Goal: Find specific page/section: Find specific page/section

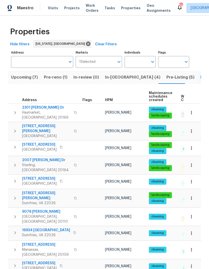
click at [38, 59] on input "Address" at bounding box center [38, 62] width 55 height 12
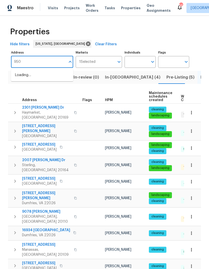
type input "9505"
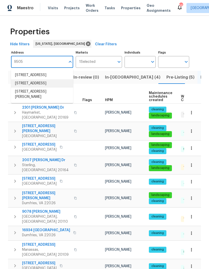
click at [54, 85] on li "9505 Scorpio Ln Burke VA 22015" at bounding box center [42, 83] width 62 height 8
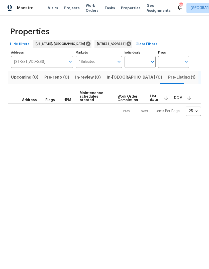
click at [168, 77] on span "Pre-Listing (1)" at bounding box center [181, 77] width 27 height 7
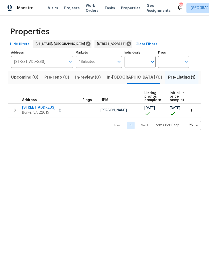
click at [190, 111] on icon "button" at bounding box center [191, 110] width 5 height 5
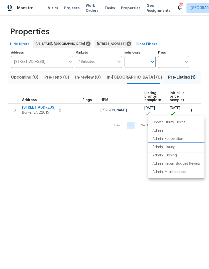
click at [170, 149] on p "Admin: Listing" at bounding box center [163, 147] width 23 height 5
click at [48, 164] on div at bounding box center [104, 134] width 209 height 269
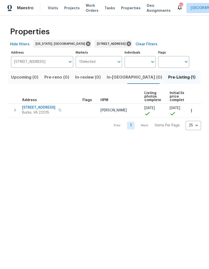
click at [192, 111] on icon "button" at bounding box center [191, 110] width 5 height 5
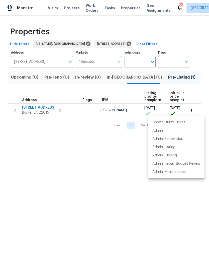
click at [48, 174] on div at bounding box center [104, 134] width 209 height 269
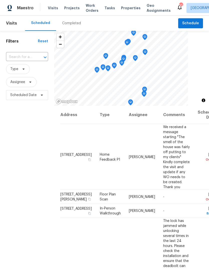
click at [27, 58] on input "text" at bounding box center [20, 57] width 28 height 8
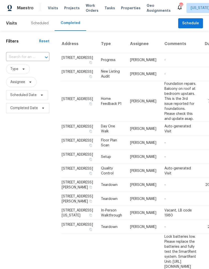
click at [24, 55] on input "text" at bounding box center [20, 57] width 29 height 8
type input "9505"
click at [25, 72] on li "9505 Scorpio Ln, Burke, VA 22015" at bounding box center [27, 69] width 43 height 8
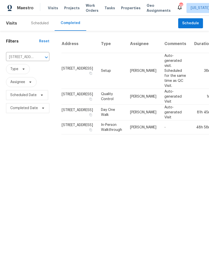
click at [27, 138] on div "Filters Reset 9505 Scorpio Ln, Burke, VA 22015 ​ Type Assignee Scheduled Date C…" at bounding box center [27, 85] width 55 height 108
